Goal: Find specific page/section: Find specific page/section

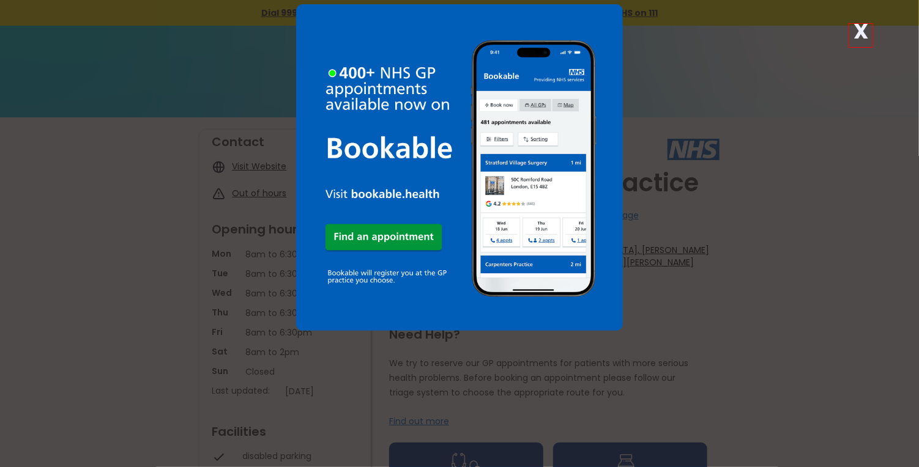
click at [643, 67] on div "X" at bounding box center [459, 233] width 919 height 467
drag, startPoint x: 716, startPoint y: 263, endPoint x: 721, endPoint y: 250, distance: 13.7
click at [721, 250] on div "X" at bounding box center [459, 233] width 919 height 467
drag, startPoint x: 347, startPoint y: 415, endPoint x: 538, endPoint y: 257, distance: 248.0
click at [538, 257] on img at bounding box center [459, 167] width 327 height 327
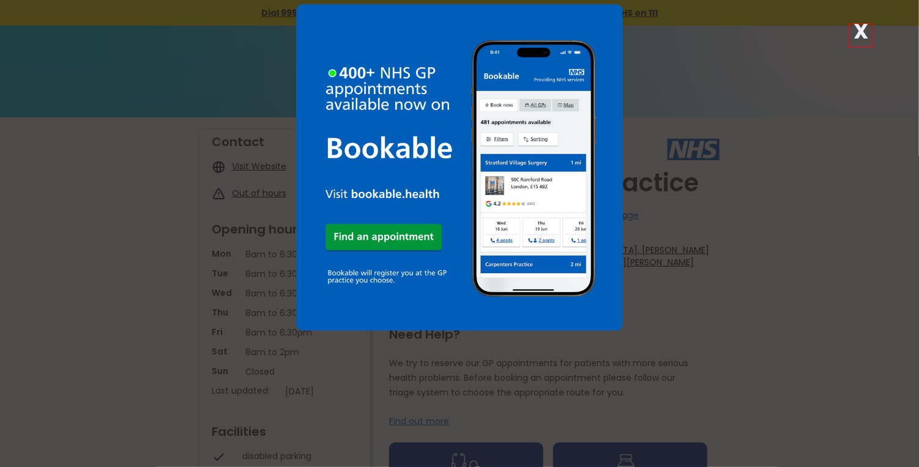
click at [335, 149] on img at bounding box center [459, 167] width 327 height 327
